Goal: Information Seeking & Learning: Learn about a topic

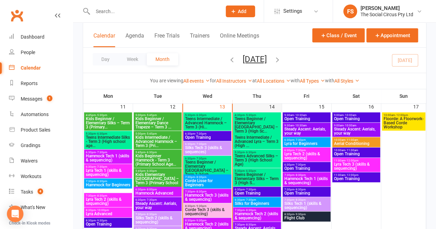
scroll to position [379, 0]
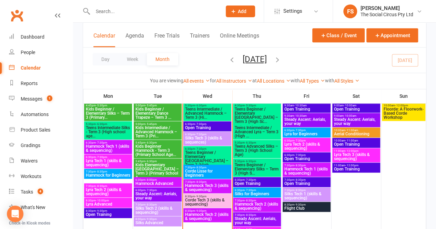
click at [214, 170] on span "Corde Lisse for Beginners" at bounding box center [207, 173] width 45 height 8
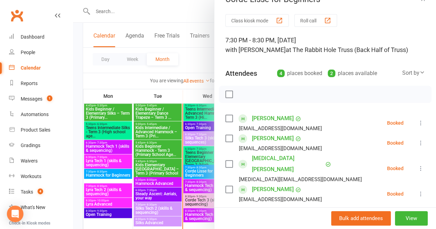
scroll to position [0, 0]
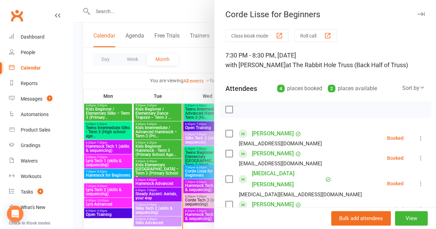
click at [416, 11] on button "button" at bounding box center [420, 14] width 8 height 8
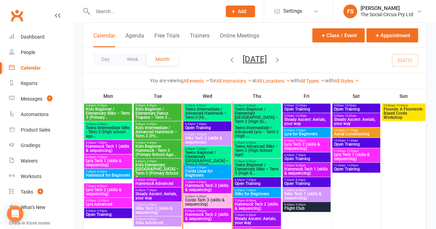
click at [211, 217] on span "Hammock Tech 2 (skills & sequencing)" at bounding box center [207, 217] width 45 height 8
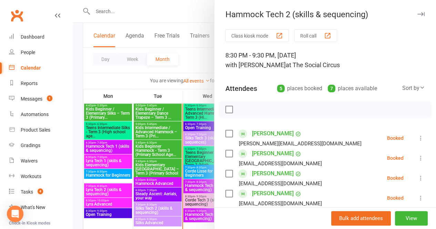
click at [417, 14] on icon "button" at bounding box center [420, 14] width 7 height 4
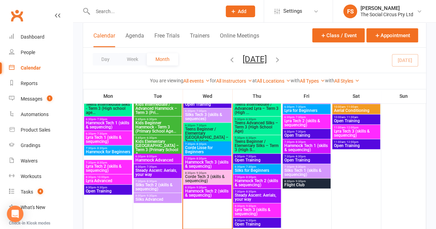
scroll to position [413, 0]
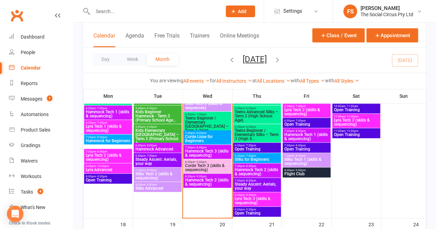
click at [265, 181] on div "7:30pm - 8:30pm Steady Ascent: Aerials, your way" at bounding box center [257, 185] width 48 height 14
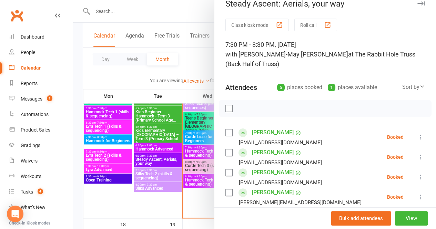
scroll to position [0, 0]
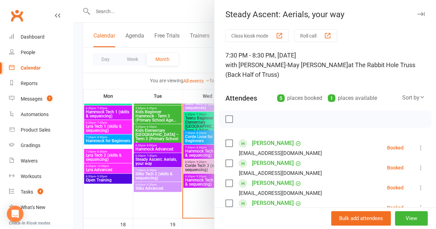
click at [417, 13] on icon "button" at bounding box center [420, 14] width 7 height 4
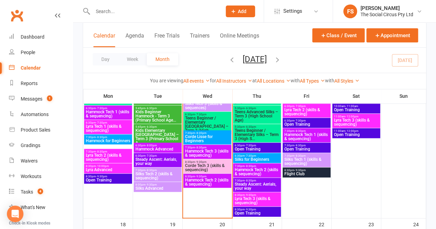
click at [309, 175] on span "Flight Club" at bounding box center [306, 174] width 45 height 4
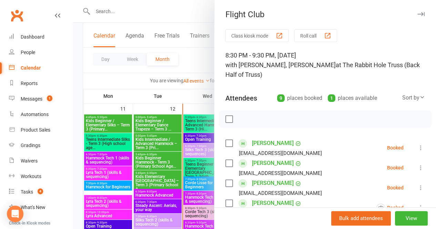
scroll to position [310, 0]
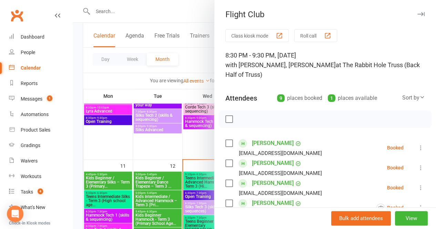
click at [417, 15] on icon "button" at bounding box center [420, 14] width 7 height 4
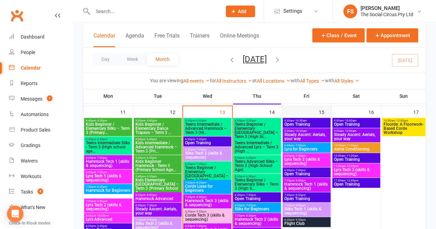
scroll to position [379, 0]
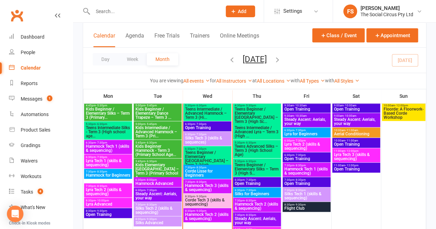
click at [315, 131] on span "6:30pm - 7:30pm" at bounding box center [306, 130] width 45 height 3
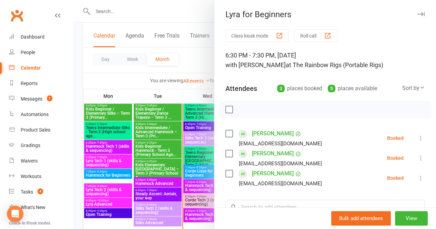
click at [417, 13] on icon "button" at bounding box center [420, 14] width 7 height 4
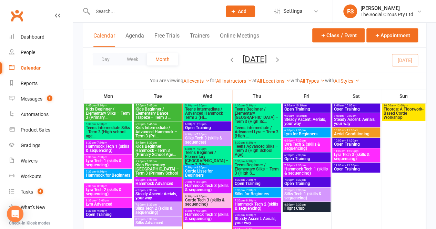
click at [314, 144] on span "Lyra Tech 2 (skills & sequencing)" at bounding box center [306, 146] width 45 height 8
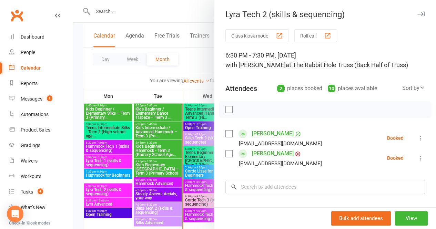
click at [417, 12] on icon "button" at bounding box center [420, 14] width 7 height 4
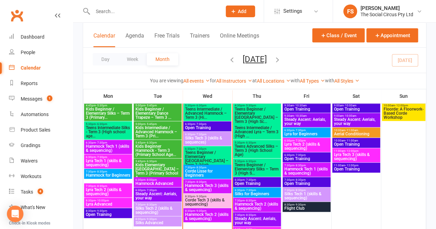
click at [313, 157] on span "Open Training" at bounding box center [306, 159] width 45 height 4
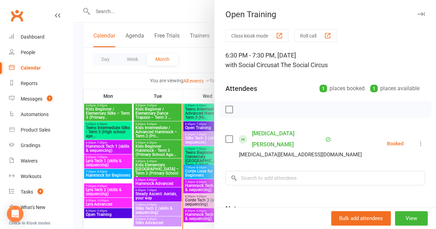
click at [417, 13] on icon "button" at bounding box center [420, 14] width 7 height 4
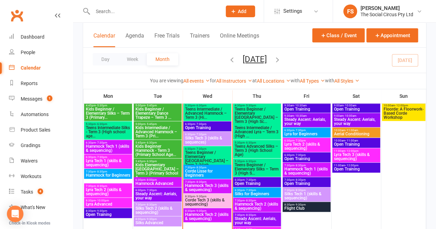
click at [307, 168] on span "Hammock Tech 1 (skills & sequencing)" at bounding box center [306, 171] width 45 height 8
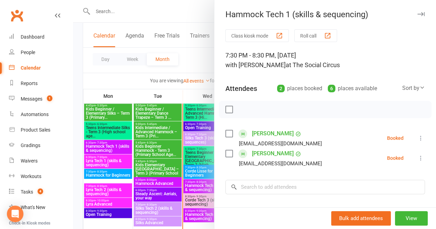
click at [417, 13] on icon "button" at bounding box center [420, 14] width 7 height 4
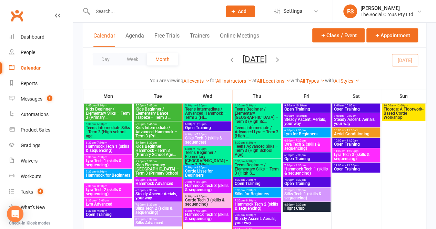
click at [311, 192] on span "Silks Tech 1 (skills & sequencing)" at bounding box center [306, 196] width 45 height 8
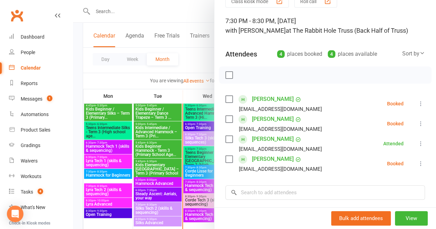
scroll to position [0, 0]
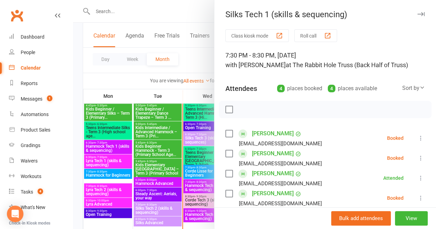
click at [417, 14] on icon "button" at bounding box center [420, 14] width 7 height 4
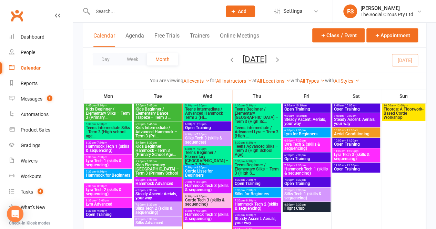
click at [312, 182] on span "Open Training" at bounding box center [306, 184] width 45 height 4
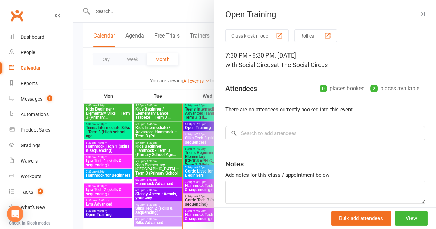
click at [414, 14] on div "Open Training" at bounding box center [324, 15] width 221 height 10
click at [417, 13] on icon "button" at bounding box center [420, 14] width 7 height 4
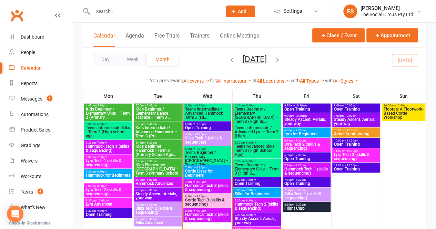
click at [314, 206] on div "8:30pm - 9:30pm Flight Club" at bounding box center [306, 207] width 48 height 10
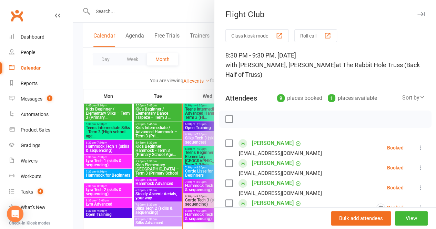
click at [417, 14] on icon "button" at bounding box center [420, 14] width 7 height 4
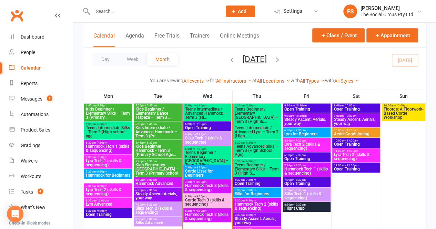
click at [318, 144] on span "Lyra Tech 2 (skills & sequencing)" at bounding box center [306, 146] width 45 height 8
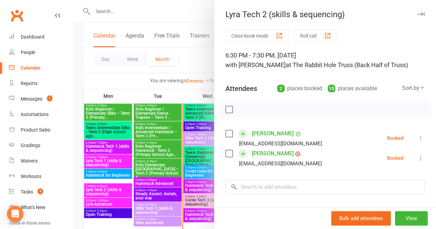
click at [417, 16] on icon "button" at bounding box center [420, 14] width 7 height 4
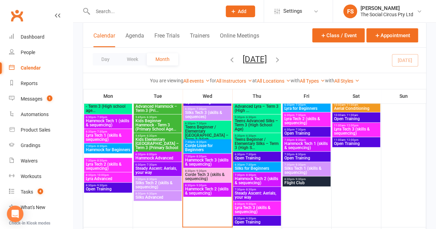
scroll to position [413, 0]
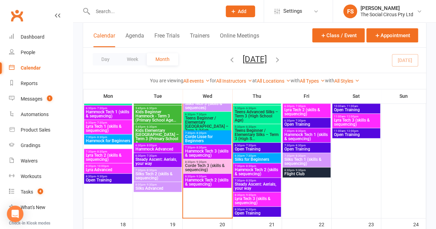
click at [265, 154] on span "6:30pm - 7:30pm" at bounding box center [256, 155] width 45 height 3
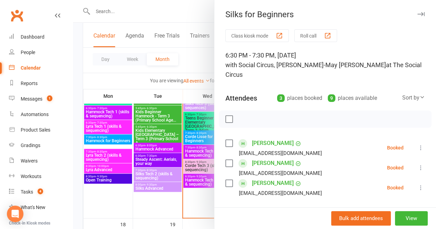
click at [417, 13] on icon "button" at bounding box center [420, 14] width 7 height 4
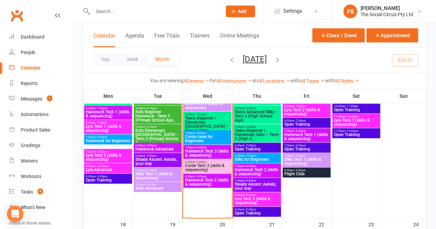
click at [259, 185] on span "Steady Ascent: Aerials, your way" at bounding box center [256, 186] width 45 height 8
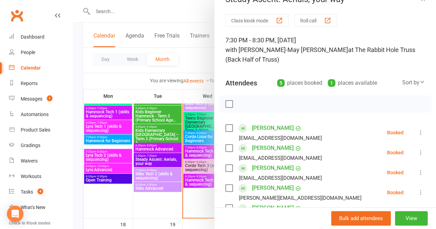
scroll to position [0, 0]
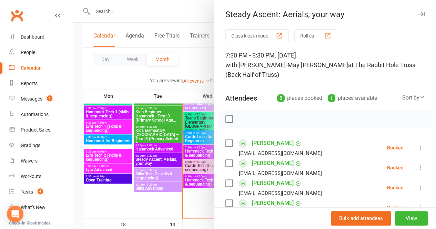
click at [417, 13] on icon "button" at bounding box center [420, 14] width 7 height 4
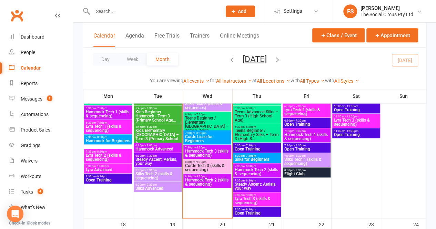
click at [262, 198] on span "Lyra Tech 3 (skills & sequencing)" at bounding box center [256, 201] width 45 height 8
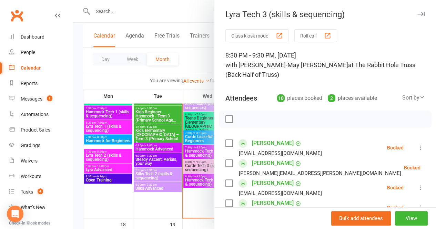
click at [417, 12] on icon "button" at bounding box center [420, 14] width 7 height 4
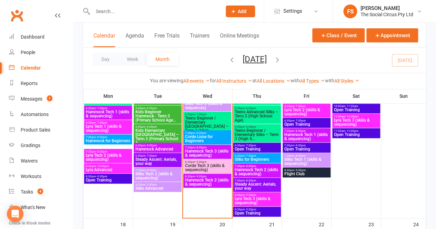
click at [359, 120] on span "Lyra Tech 3 (skills & sequencing)" at bounding box center [355, 122] width 45 height 8
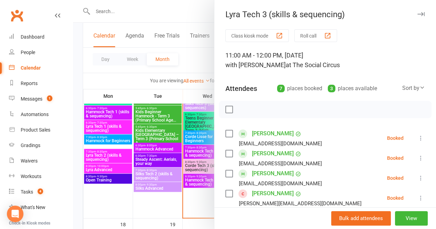
click at [417, 16] on icon "button" at bounding box center [420, 14] width 7 height 4
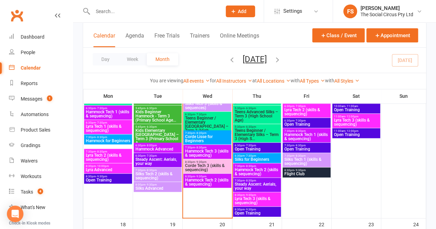
click at [260, 169] on span "Hammock Tech 2 (skills & sequencing)" at bounding box center [256, 172] width 45 height 8
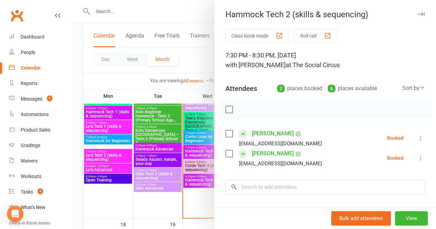
click at [417, 13] on icon "button" at bounding box center [420, 14] width 7 height 4
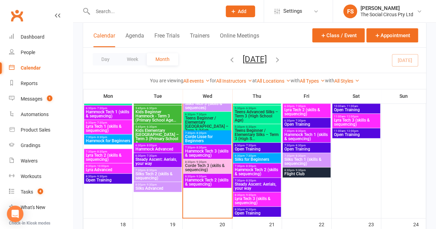
click at [218, 181] on span "Hammock Tech 2 (skills & sequencing)" at bounding box center [207, 182] width 45 height 8
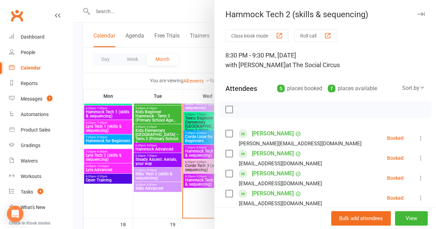
click at [417, 13] on icon "button" at bounding box center [420, 14] width 7 height 4
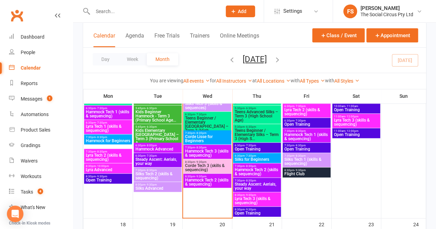
click at [259, 156] on span "6:30pm - 7:30pm" at bounding box center [256, 155] width 45 height 3
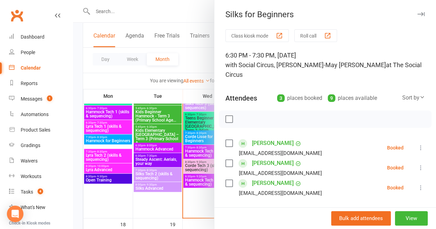
click at [417, 15] on icon "button" at bounding box center [420, 14] width 7 height 4
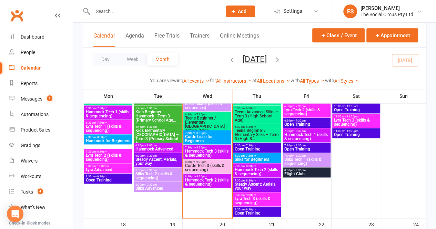
click at [265, 155] on span "6:30pm - 7:30pm" at bounding box center [256, 155] width 45 height 3
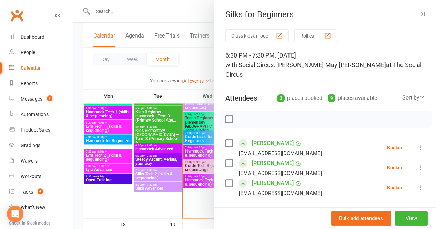
click at [416, 12] on button "button" at bounding box center [420, 14] width 8 height 8
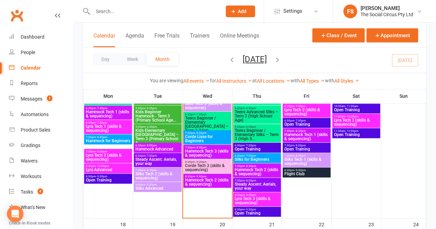
click at [217, 184] on span "Hammock Tech 2 (skills & sequencing)" at bounding box center [207, 182] width 45 height 8
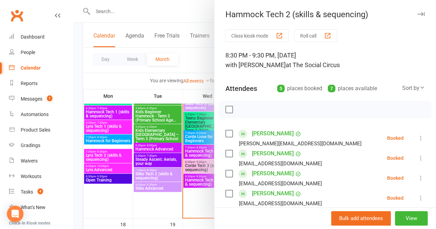
click at [417, 14] on icon "button" at bounding box center [420, 14] width 7 height 4
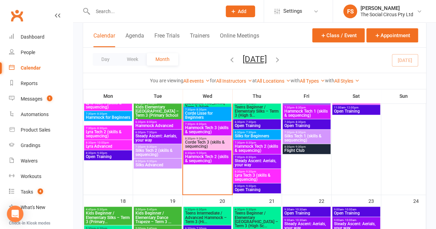
scroll to position [448, 0]
